Goal: Information Seeking & Learning: Learn about a topic

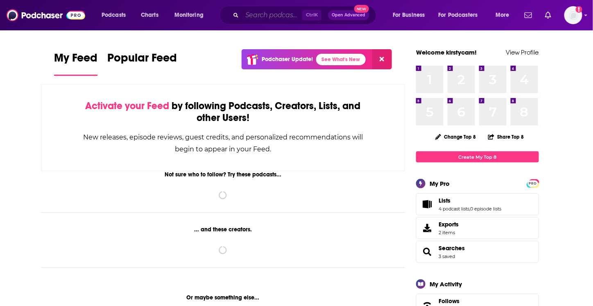
click at [273, 17] on input "Search podcasts, credits, & more..." at bounding box center [272, 15] width 60 height 13
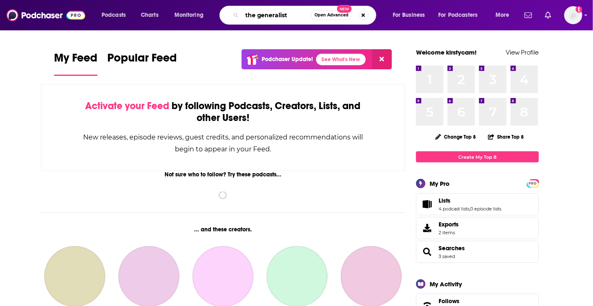
type input "the generalist"
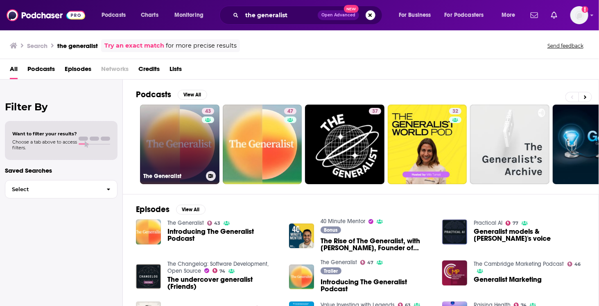
click at [181, 139] on link "43 The Generalist" at bounding box center [179, 143] width 79 height 79
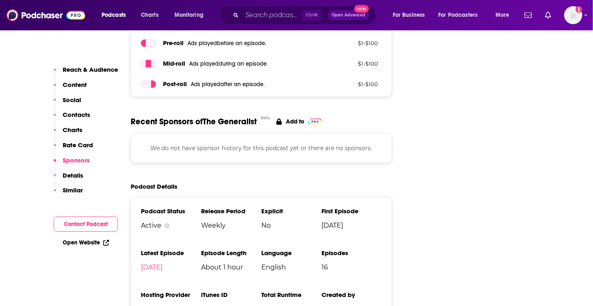
scroll to position [860, 0]
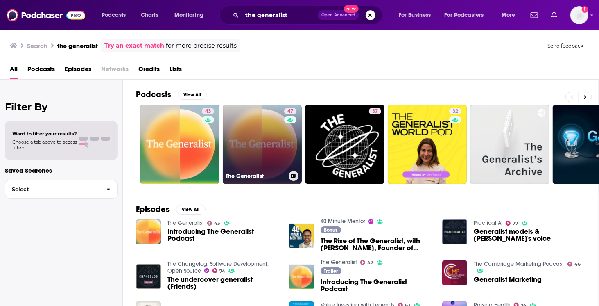
click at [272, 141] on link "47 The Generalist" at bounding box center [262, 143] width 79 height 79
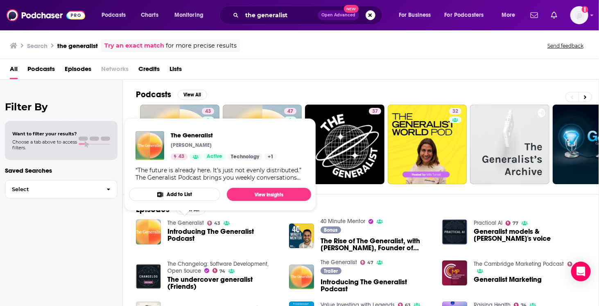
click at [274, 120] on span "The Generalist [PERSON_NAME] 43 Active Technology + 1 “The future is already he…" at bounding box center [220, 164] width 182 height 93
click at [271, 112] on link "47 The Generalist" at bounding box center [262, 143] width 79 height 79
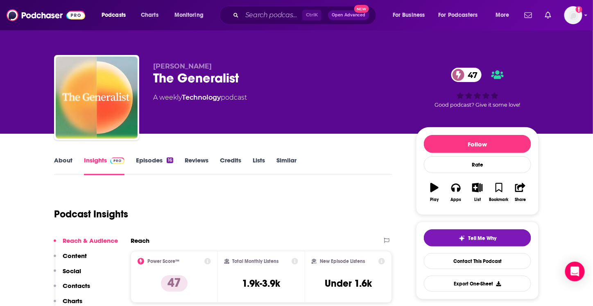
click at [144, 157] on link "Episodes 16" at bounding box center [154, 165] width 37 height 19
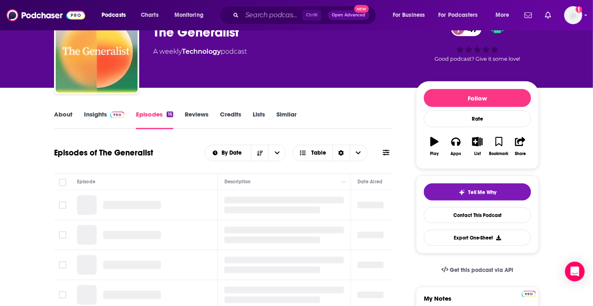
scroll to position [82, 0]
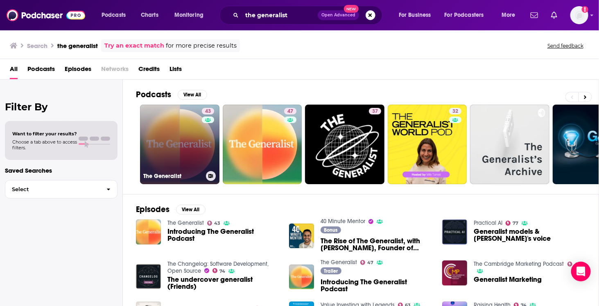
click at [154, 133] on link "43 The Generalist" at bounding box center [179, 143] width 79 height 79
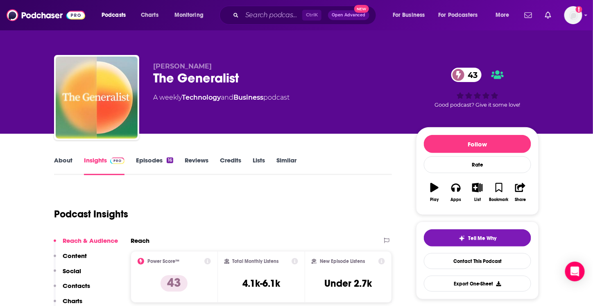
click at [159, 165] on link "Episodes 16" at bounding box center [154, 165] width 37 height 19
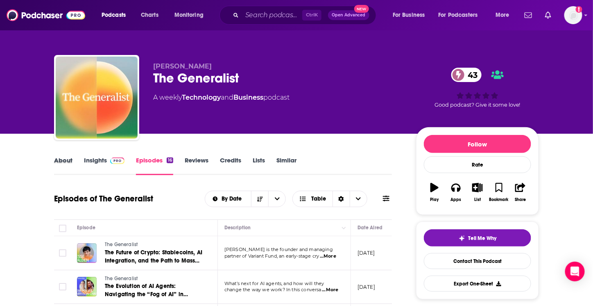
click at [75, 159] on div "About" at bounding box center [69, 165] width 30 height 19
click at [71, 159] on link "About" at bounding box center [63, 165] width 18 height 19
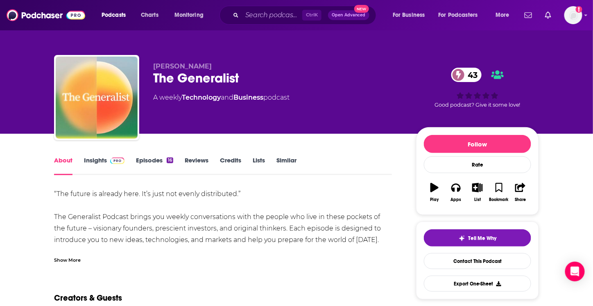
drag, startPoint x: 52, startPoint y: 163, endPoint x: 68, endPoint y: 163, distance: 15.2
click at [98, 163] on link "Insights" at bounding box center [104, 165] width 41 height 19
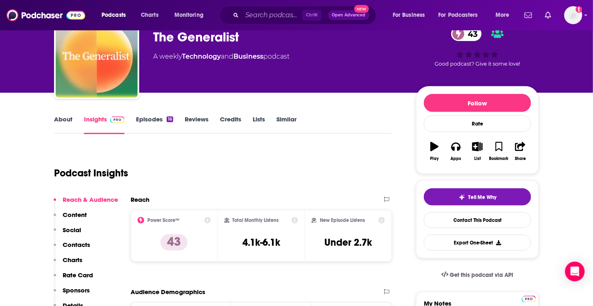
scroll to position [308, 0]
